Goal: Find specific page/section: Find specific page/section

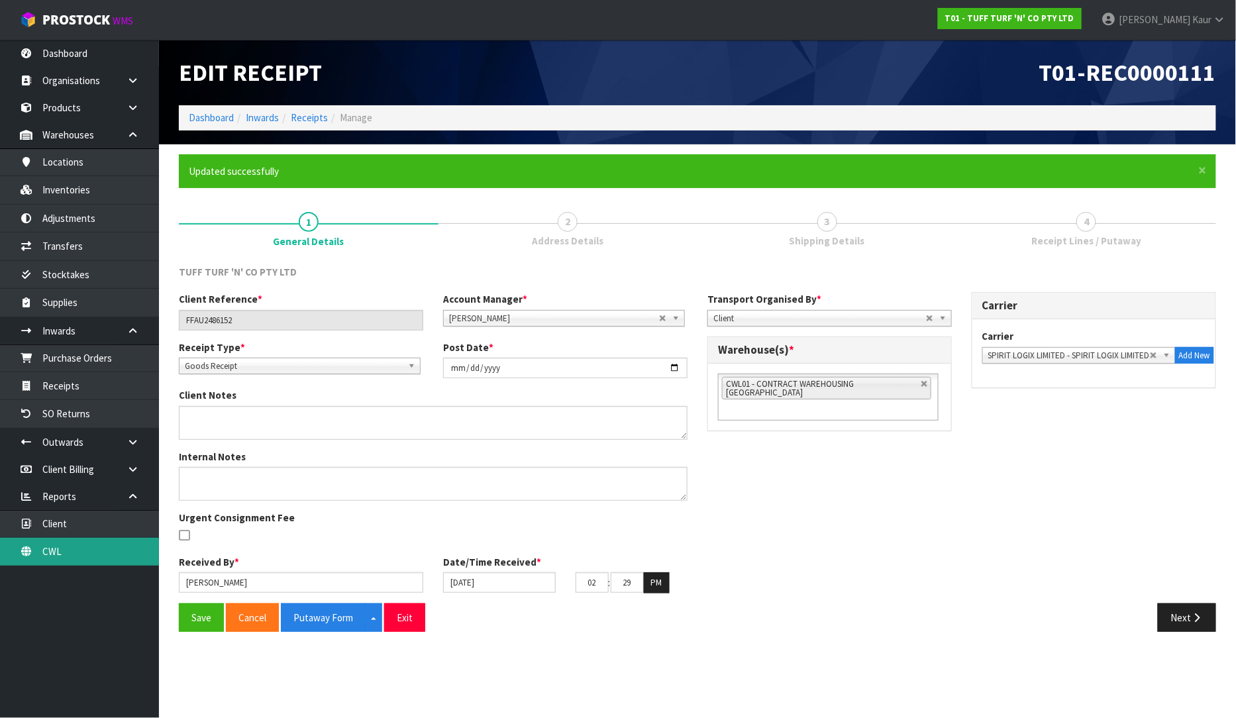
click at [62, 553] on link "CWL" at bounding box center [79, 551] width 159 height 27
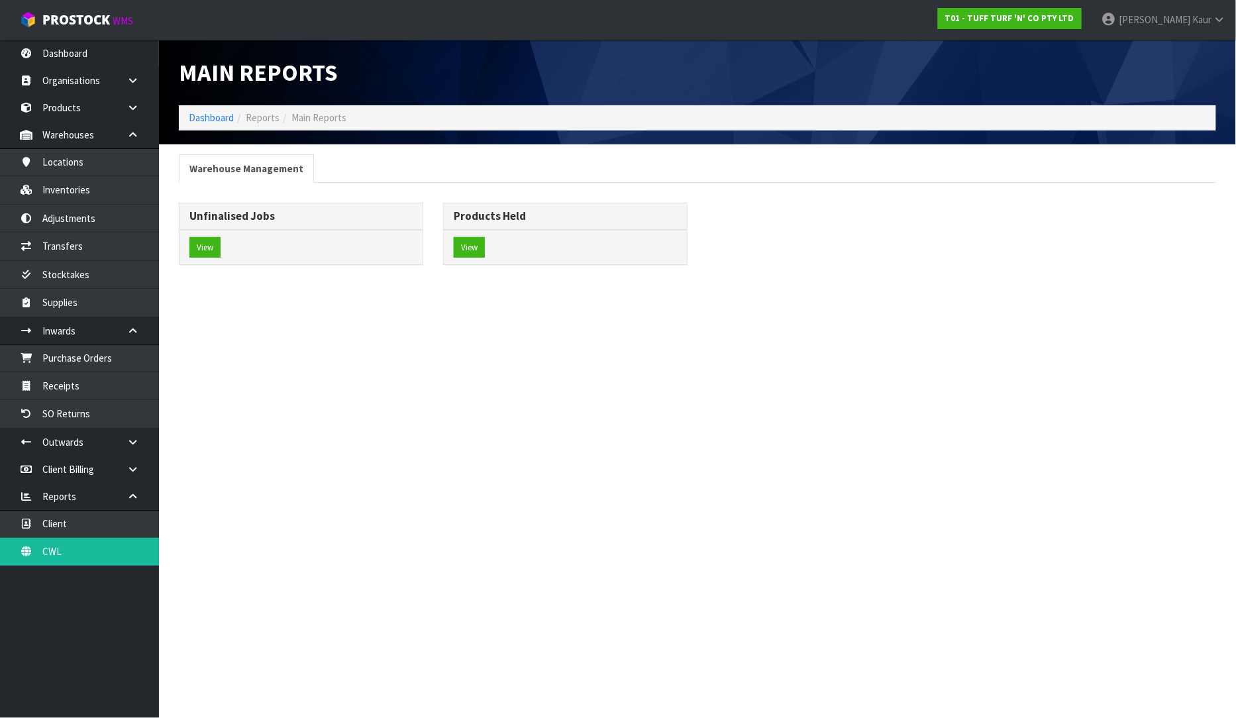
click at [202, 262] on div "View" at bounding box center [300, 247] width 243 height 35
click at [187, 240] on div "View" at bounding box center [300, 247] width 243 height 35
click at [209, 242] on button "View" at bounding box center [204, 247] width 31 height 21
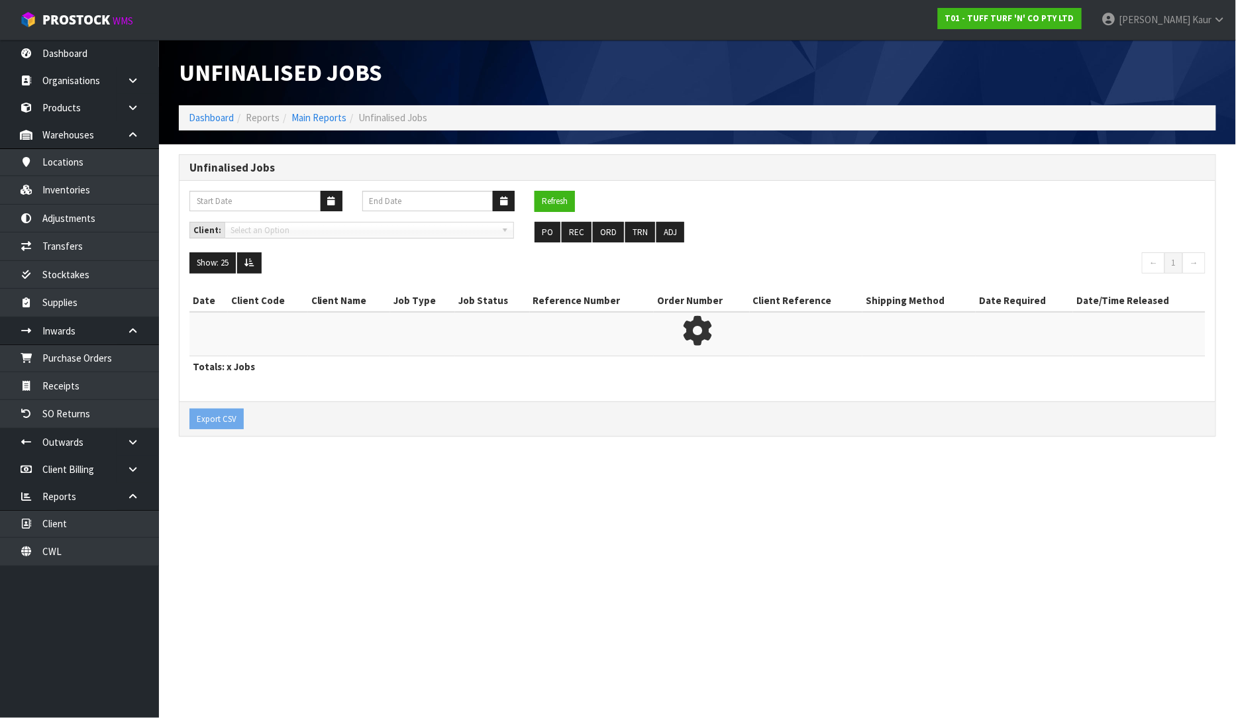
click at [204, 242] on div "Client: Select an Option PO REC ORD TRN ADJ" at bounding box center [697, 237] width 1036 height 31
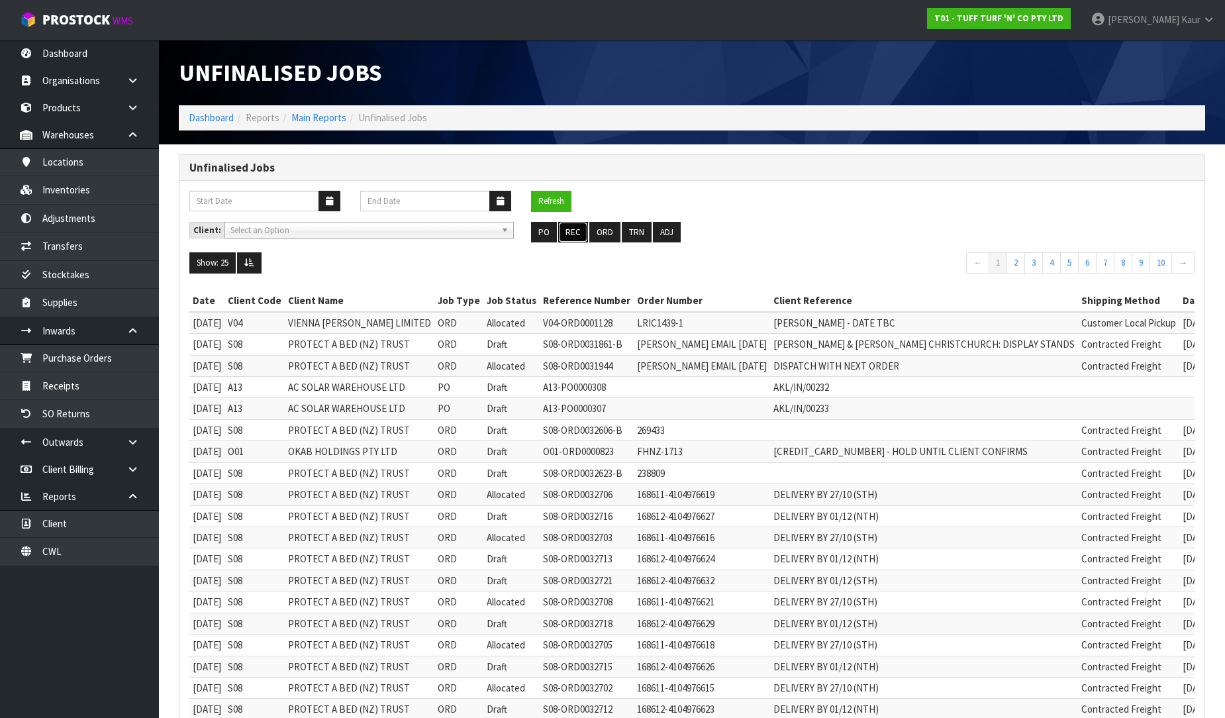
click at [570, 234] on button "REC" at bounding box center [573, 232] width 30 height 21
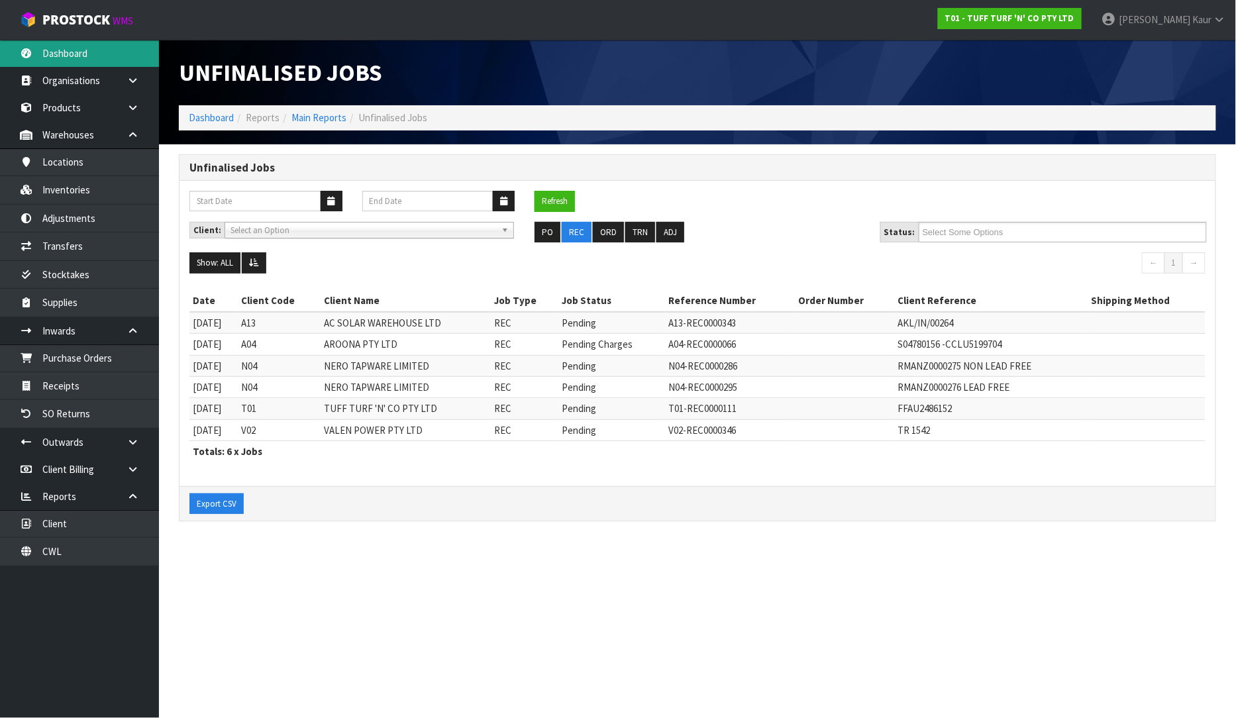
click at [72, 48] on link "Dashboard" at bounding box center [79, 53] width 159 height 27
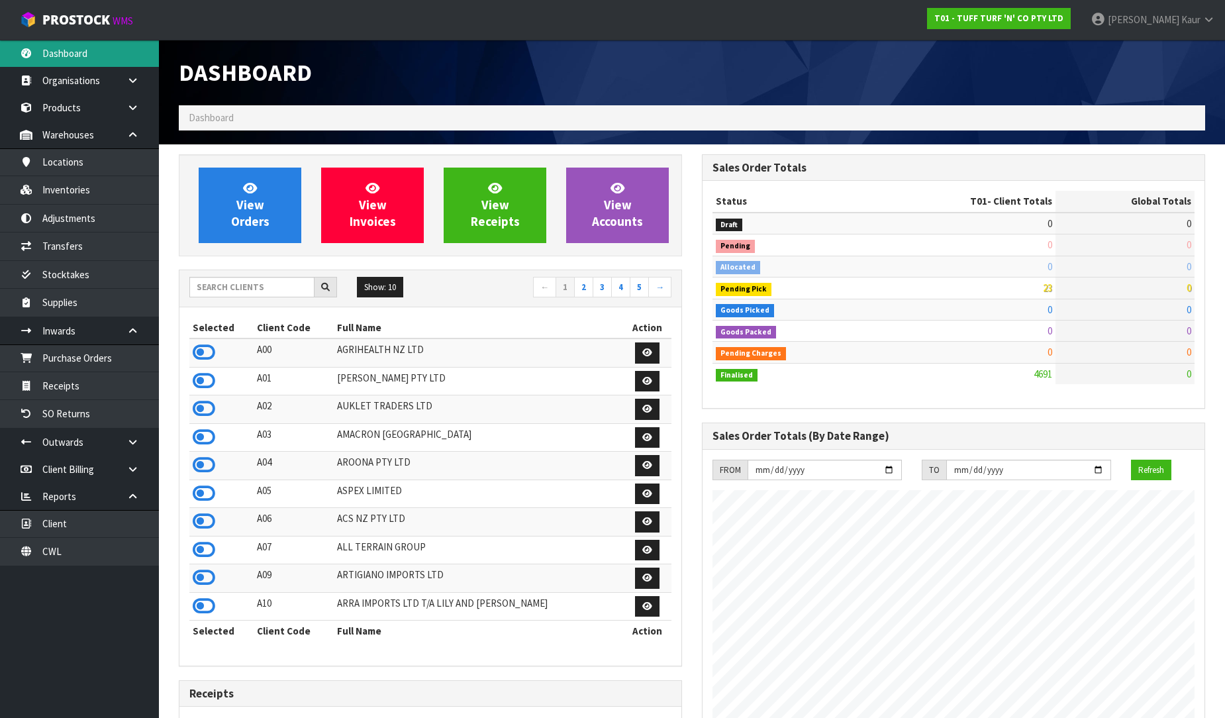
scroll to position [1003, 523]
